Goal: Information Seeking & Learning: Learn about a topic

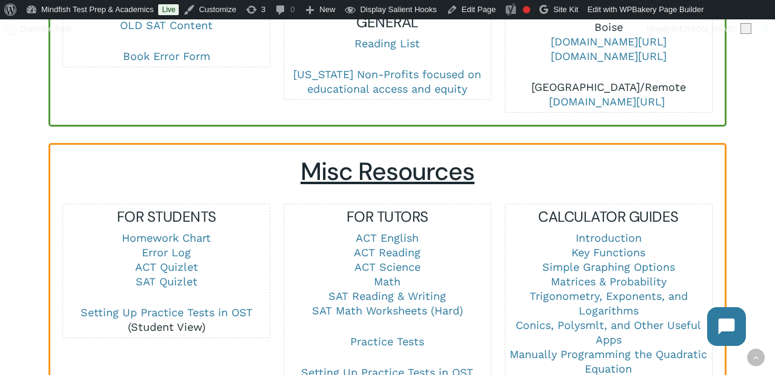
scroll to position [762, 0]
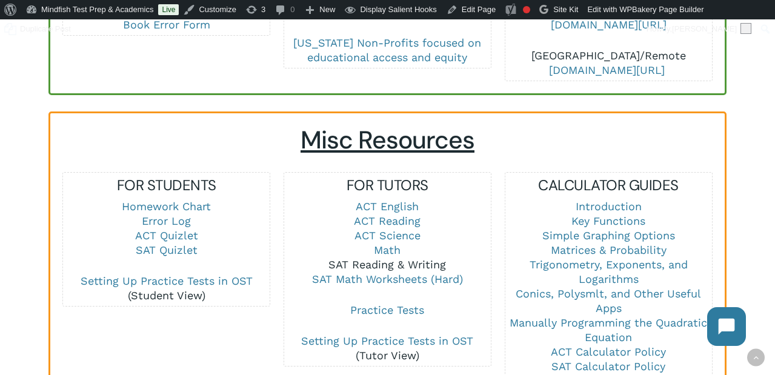
click at [395, 258] on link "SAT Reading & Writing" at bounding box center [388, 264] width 118 height 13
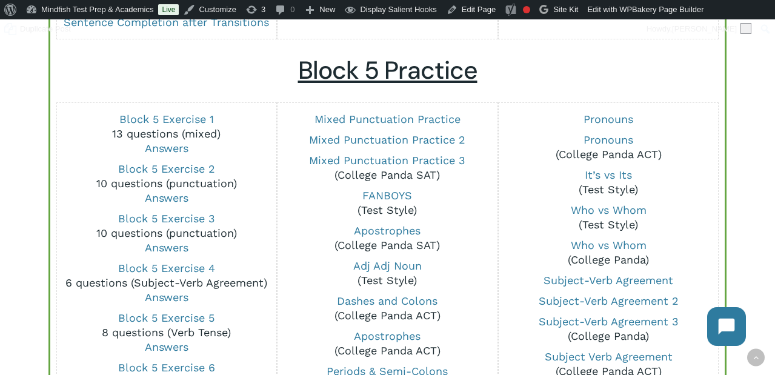
scroll to position [871, 0]
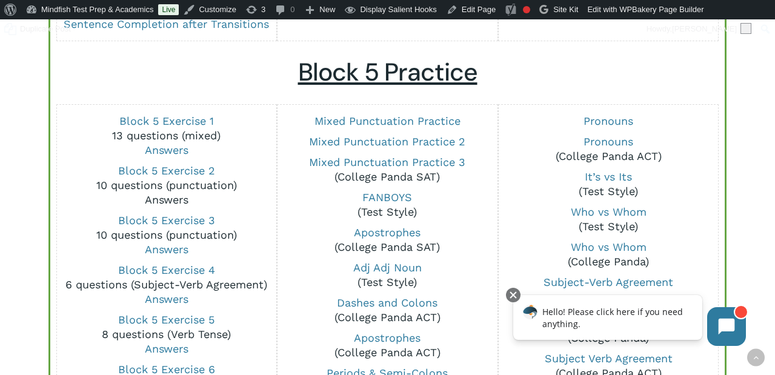
click at [170, 203] on link "Answers" at bounding box center [167, 199] width 44 height 13
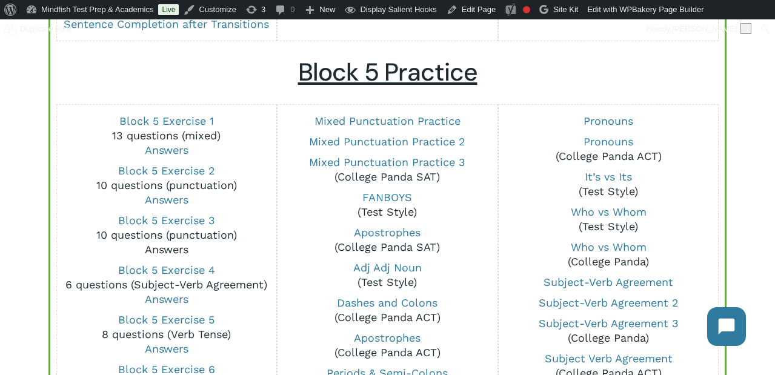
click at [176, 252] on link "Answers" at bounding box center [167, 249] width 44 height 13
click at [180, 218] on link "Block 5 Exercise 3" at bounding box center [166, 220] width 97 height 13
